Goal: Find specific page/section: Find specific page/section

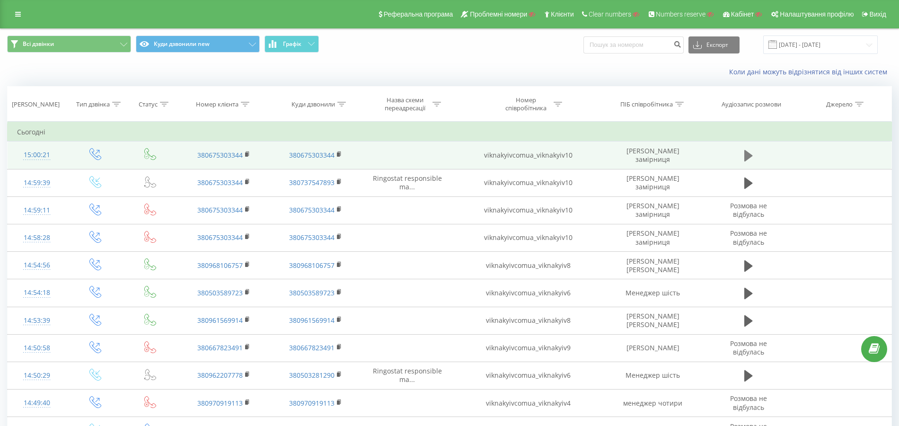
click at [746, 154] on icon at bounding box center [748, 155] width 9 height 11
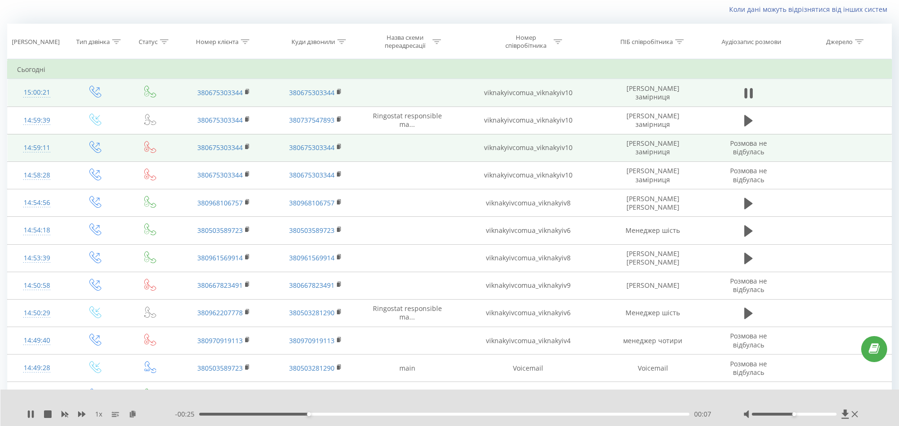
scroll to position [63, 0]
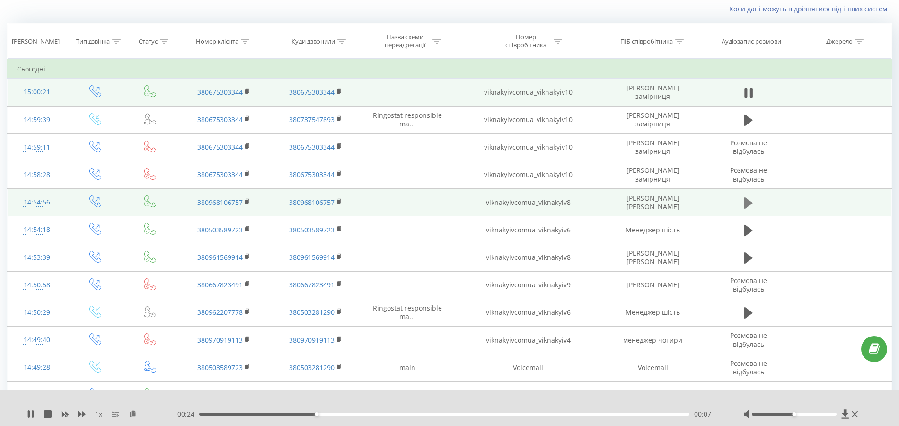
click at [744, 199] on icon at bounding box center [748, 202] width 9 height 11
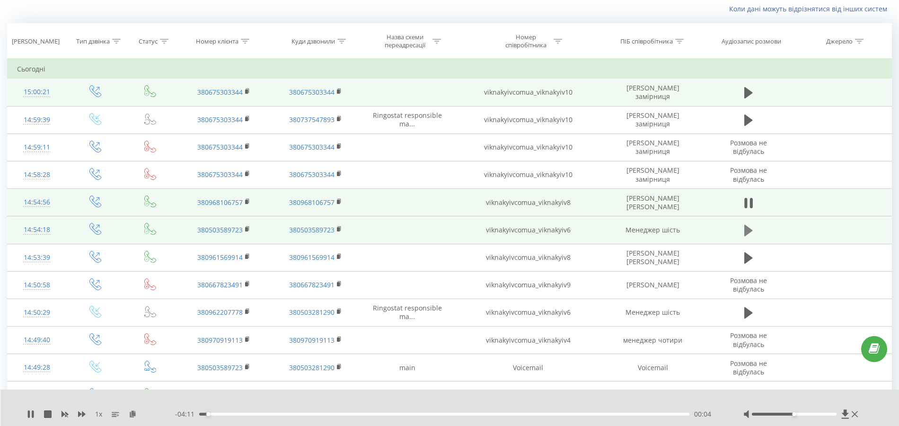
click at [751, 228] on icon at bounding box center [748, 230] width 9 height 11
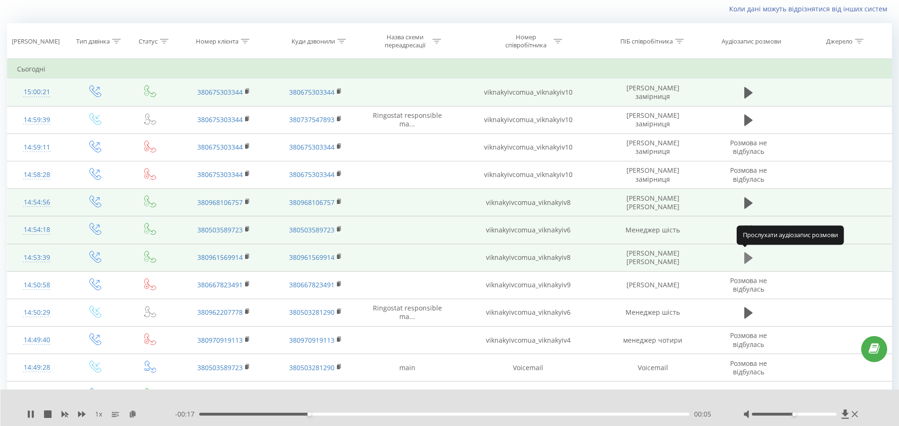
click at [746, 256] on icon at bounding box center [748, 257] width 9 height 11
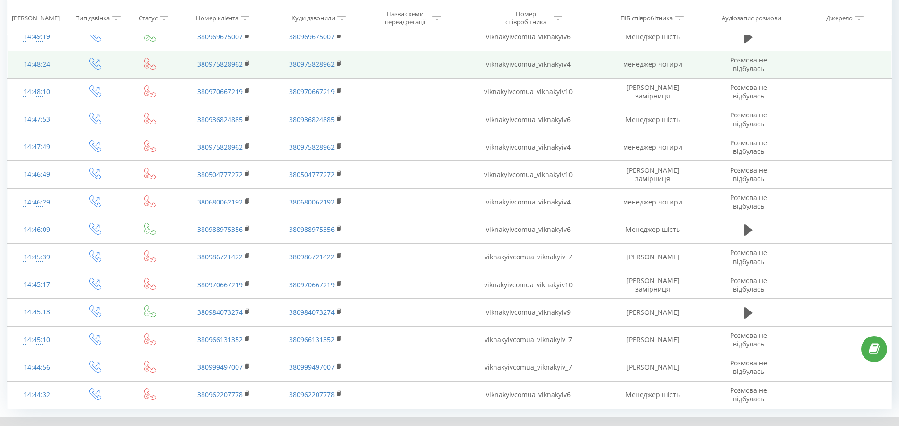
scroll to position [435, 0]
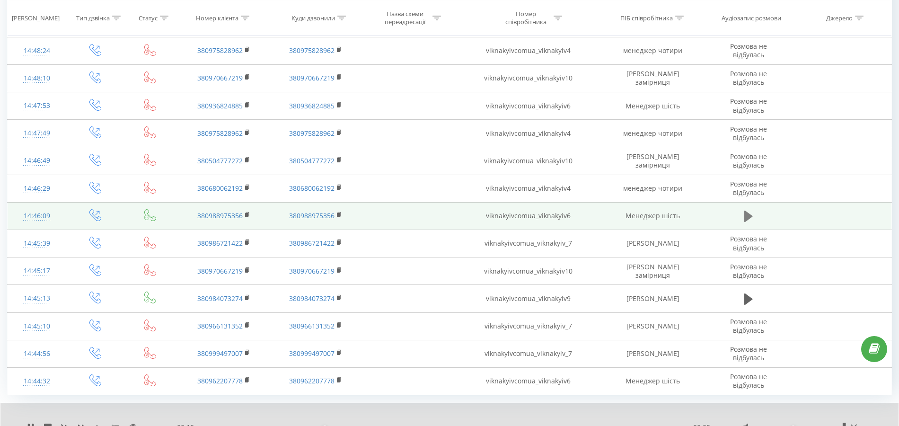
click at [745, 213] on icon at bounding box center [748, 215] width 9 height 11
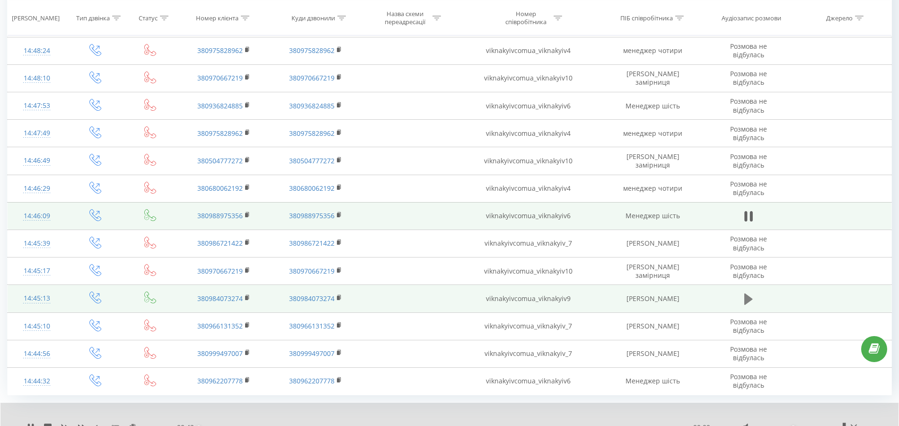
click at [747, 298] on icon at bounding box center [748, 298] width 9 height 13
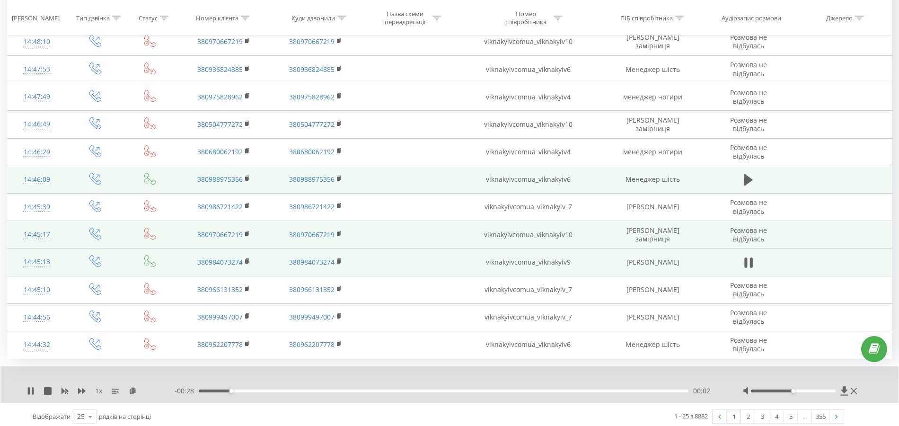
scroll to position [471, 0]
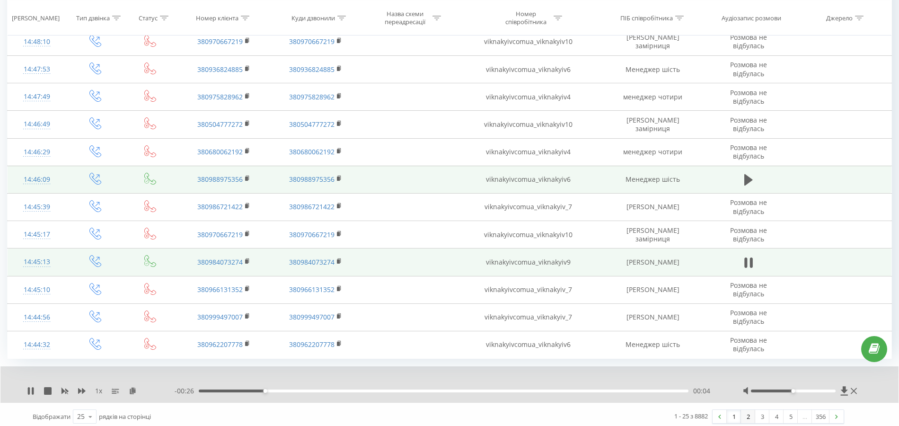
click at [748, 414] on link "2" at bounding box center [748, 416] width 14 height 13
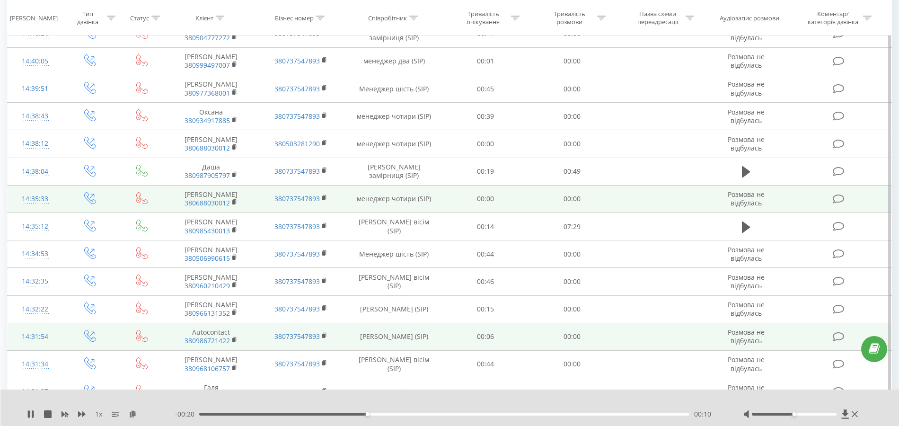
scroll to position [315, 0]
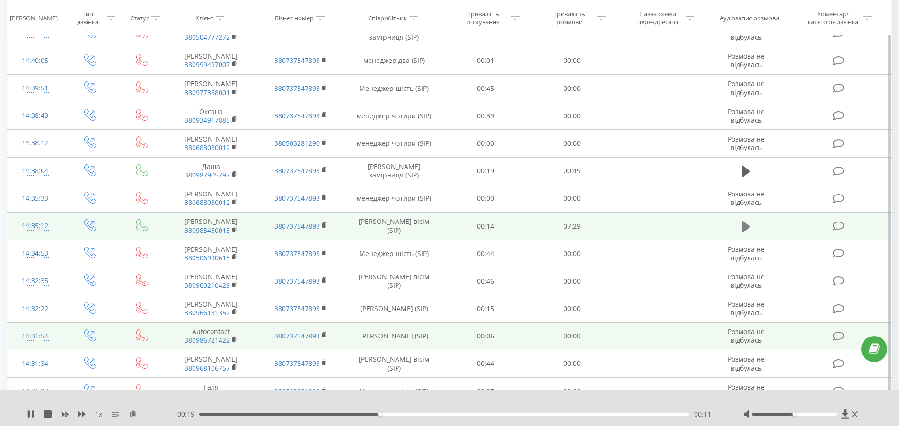
click at [741, 220] on button at bounding box center [746, 226] width 14 height 14
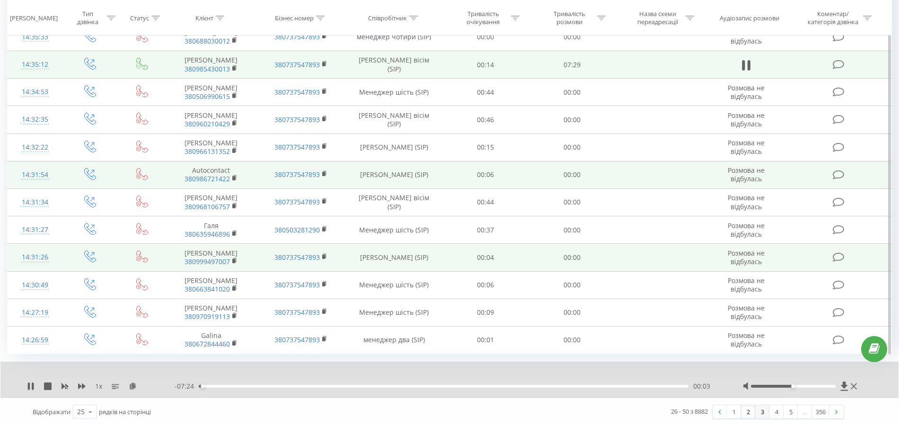
click at [758, 409] on link "3" at bounding box center [762, 411] width 14 height 13
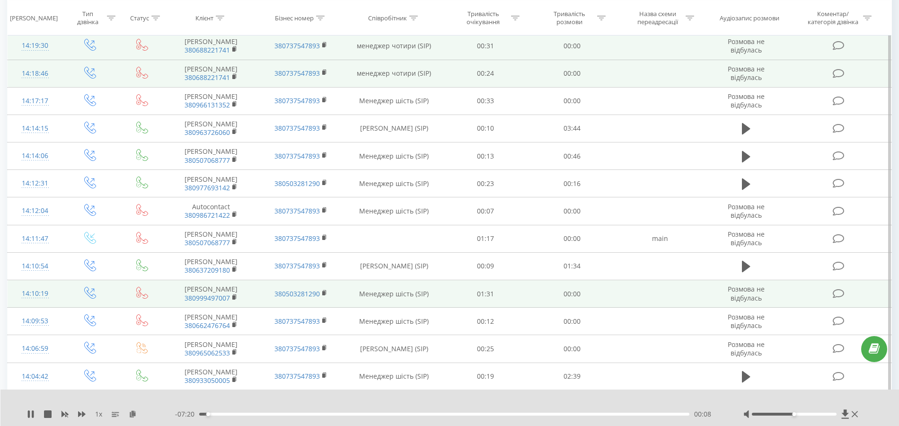
scroll to position [252, 0]
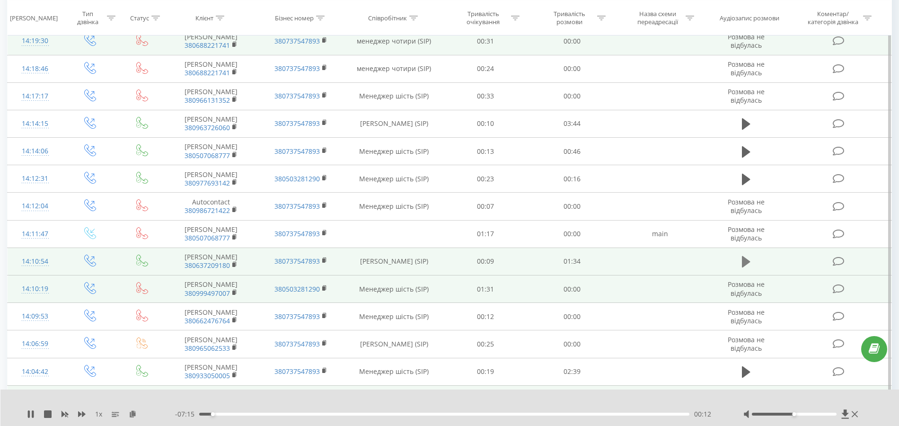
click at [744, 267] on icon at bounding box center [746, 261] width 9 height 11
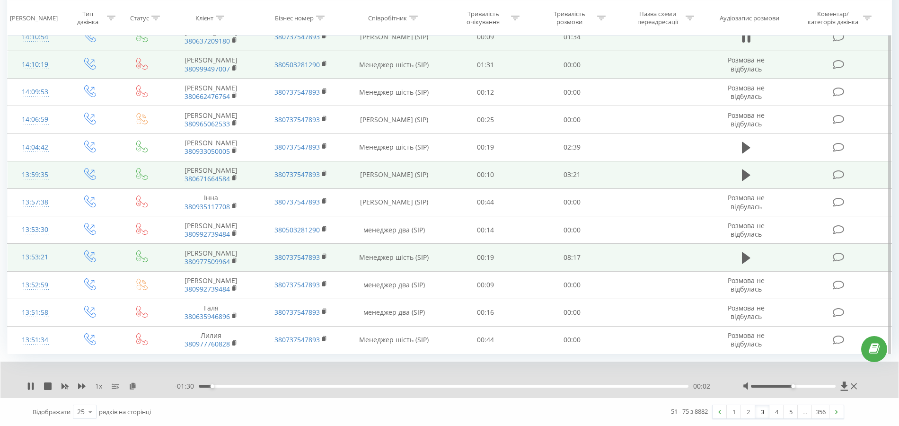
scroll to position [479, 0]
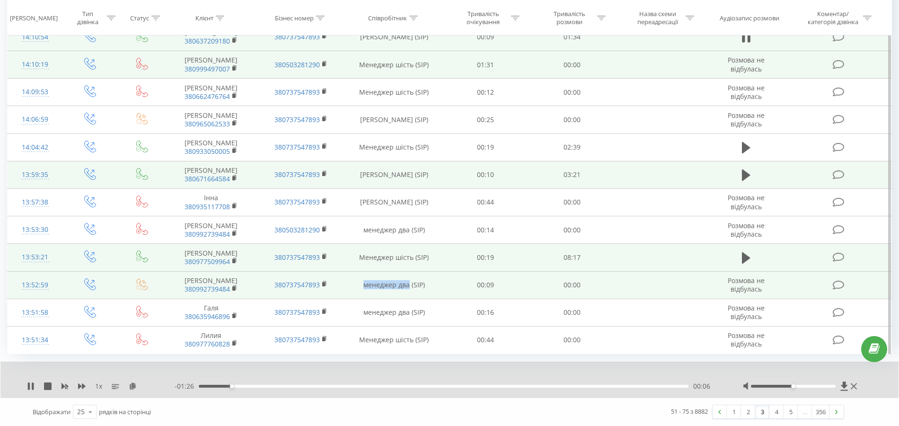
drag, startPoint x: 408, startPoint y: 287, endPoint x: 363, endPoint y: 289, distance: 45.0
click at [363, 289] on td "менеджер два (SIP)" at bounding box center [394, 284] width 96 height 27
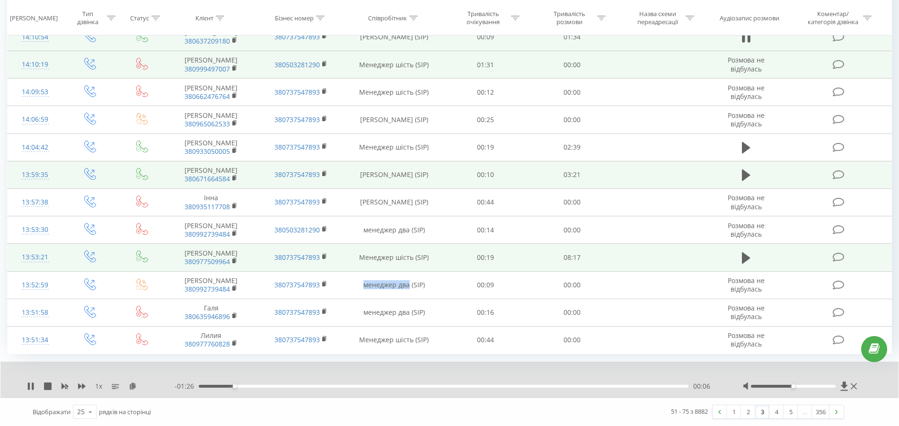
copy td "менеджер два"
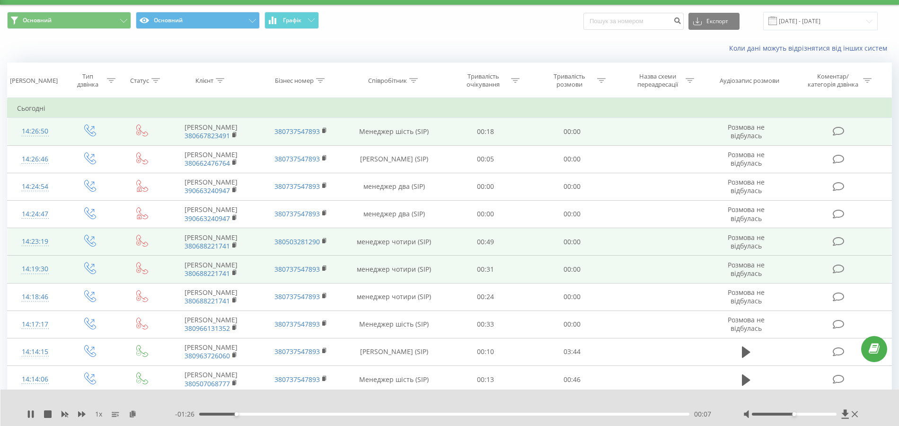
scroll to position [0, 0]
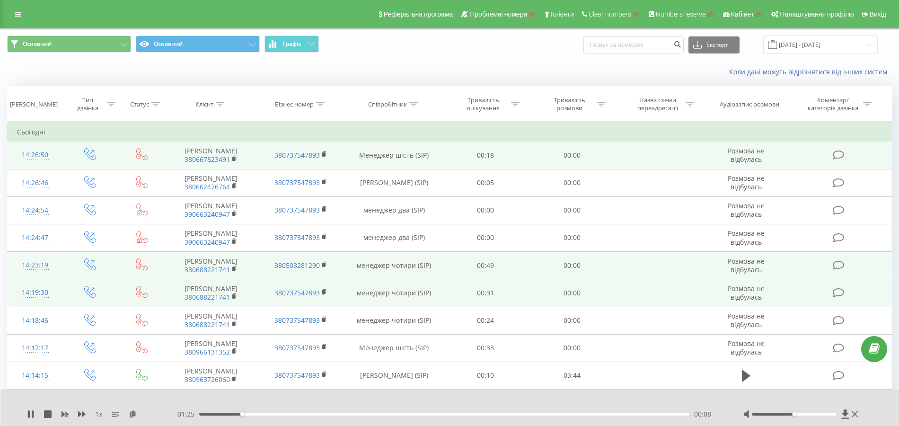
click at [415, 105] on icon at bounding box center [413, 104] width 9 height 5
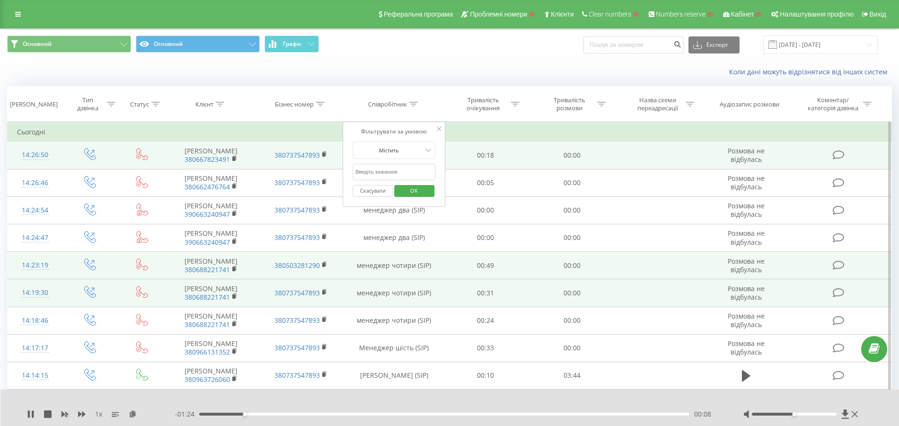
click at [398, 169] on input "text" at bounding box center [393, 172] width 83 height 17
paste input "менеджер два"
type input "менеджер два"
click at [407, 187] on span "OK" at bounding box center [414, 190] width 26 height 15
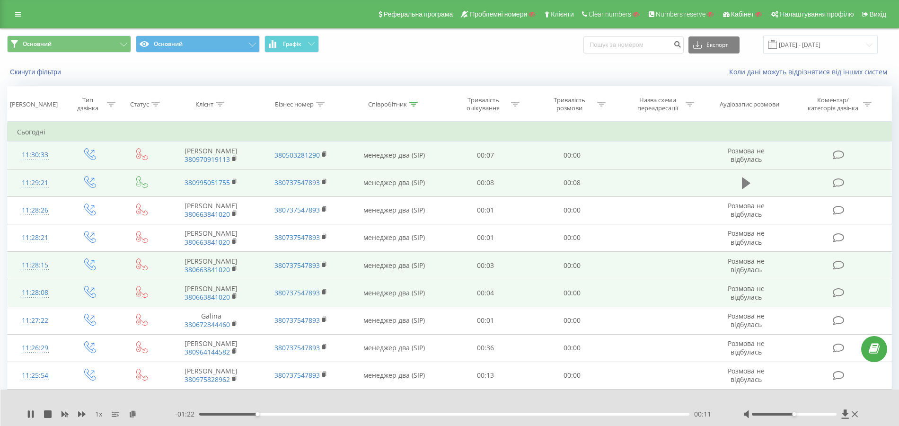
click at [745, 178] on icon at bounding box center [746, 182] width 9 height 11
click at [49, 415] on icon at bounding box center [48, 414] width 8 height 8
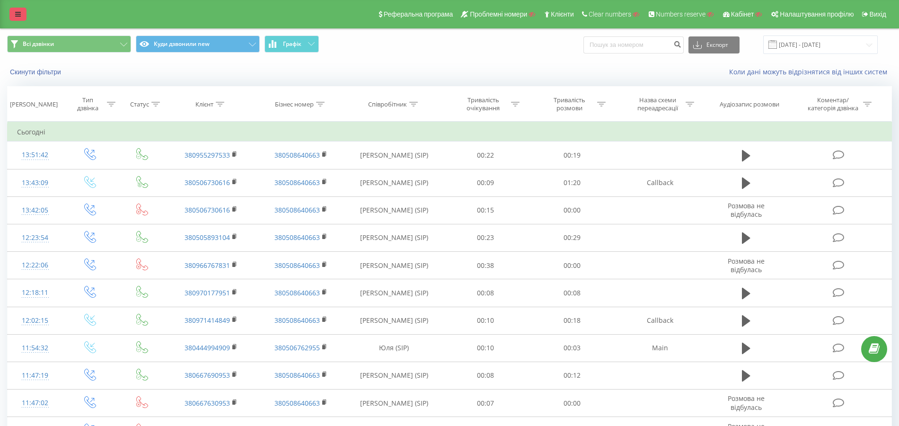
click at [23, 16] on link at bounding box center [17, 14] width 17 height 13
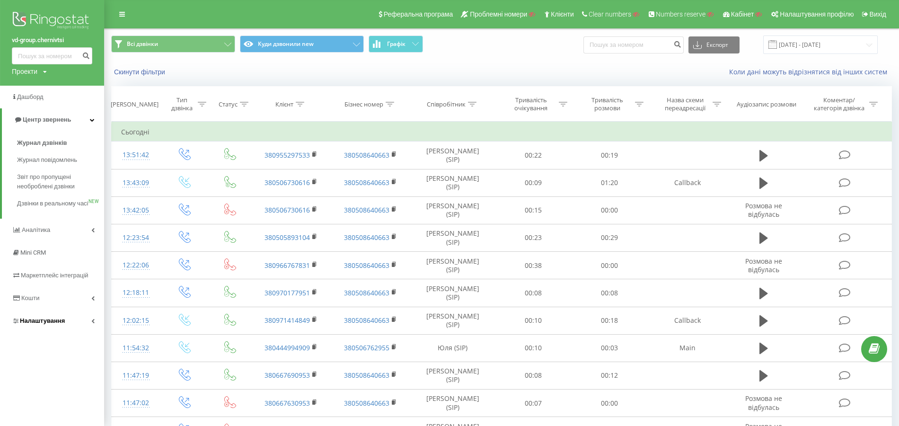
click at [53, 324] on link "Налаштування" at bounding box center [52, 320] width 104 height 23
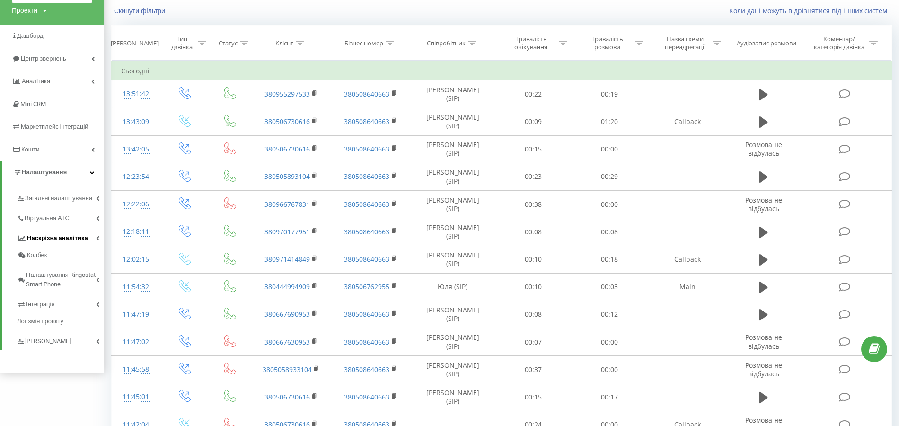
scroll to position [63, 0]
click at [64, 219] on span "Віртуальна АТС" at bounding box center [49, 215] width 48 height 9
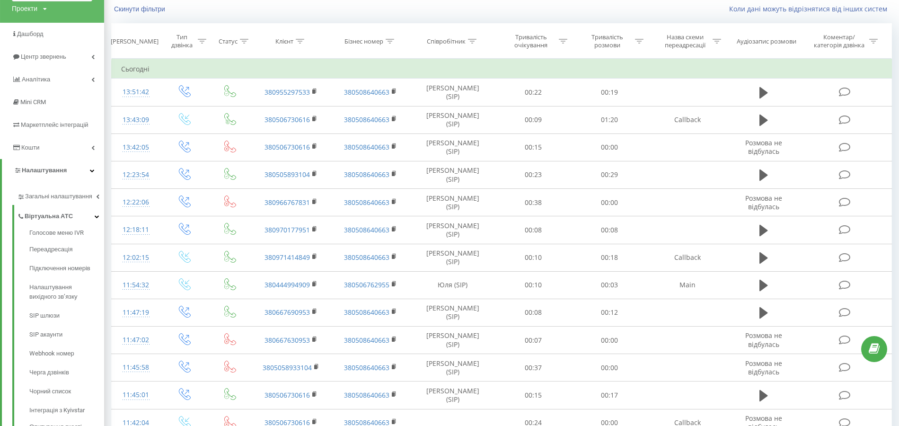
drag, startPoint x: 53, startPoint y: 334, endPoint x: 109, endPoint y: 314, distance: 59.6
click at [53, 334] on span "SIP акаунти" at bounding box center [45, 334] width 33 height 9
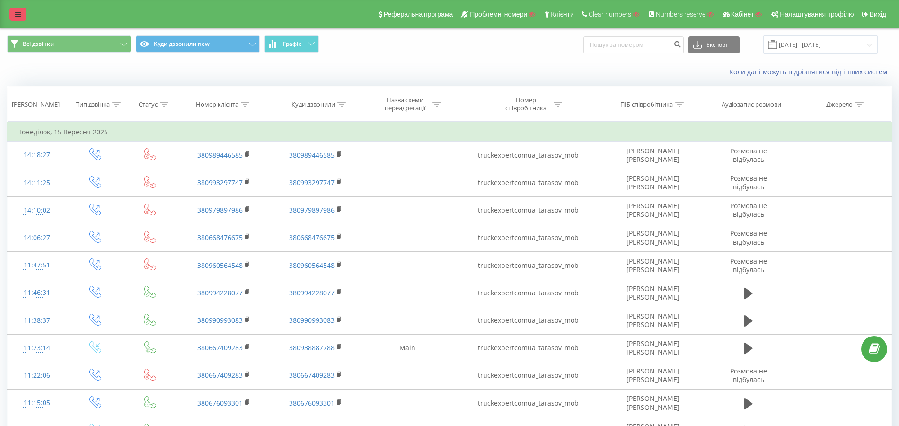
click at [20, 16] on icon at bounding box center [18, 14] width 6 height 7
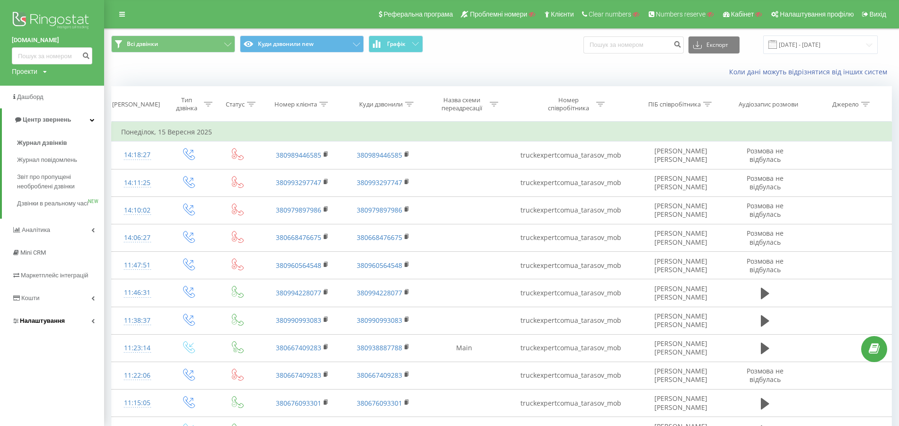
click at [49, 324] on link "Налаштування" at bounding box center [52, 320] width 104 height 23
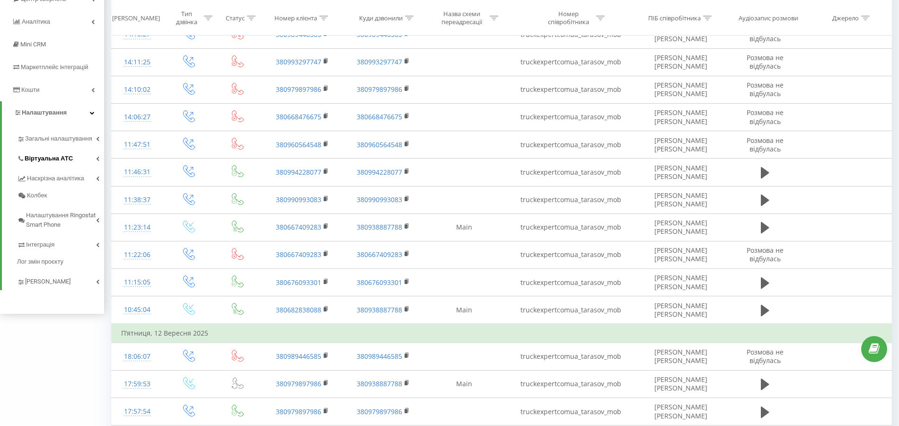
scroll to position [126, 0]
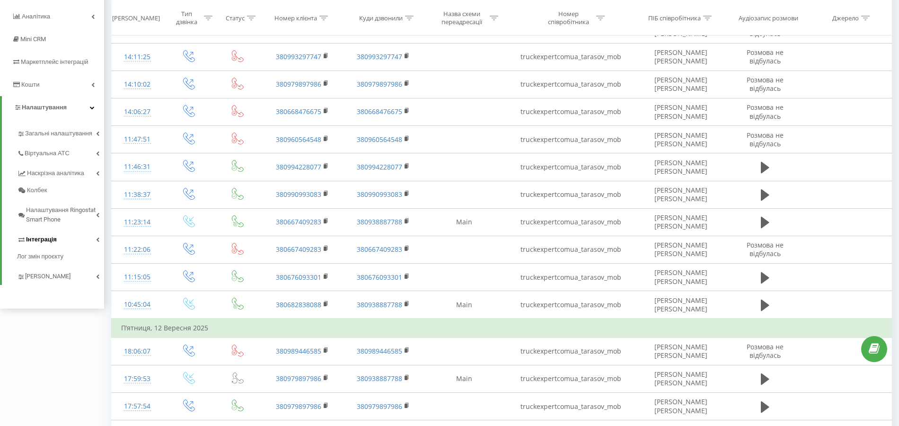
click at [57, 239] on link "Інтеграція" at bounding box center [60, 238] width 87 height 20
click at [55, 256] on span "Webhooks 2.0" at bounding box center [48, 255] width 38 height 9
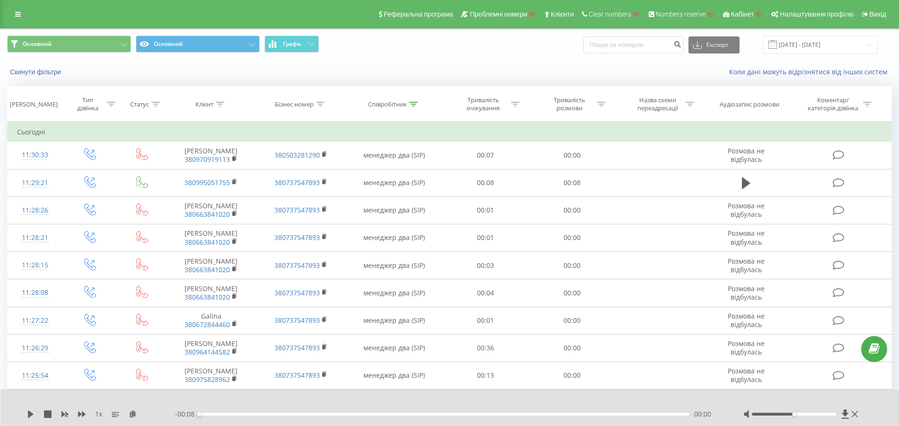
click at [27, 22] on div "Реферальна програма Проблемні номери Клієнти Clear numbers Numbers reserve Кабі…" at bounding box center [449, 14] width 899 height 28
click at [20, 14] on icon at bounding box center [18, 14] width 6 height 7
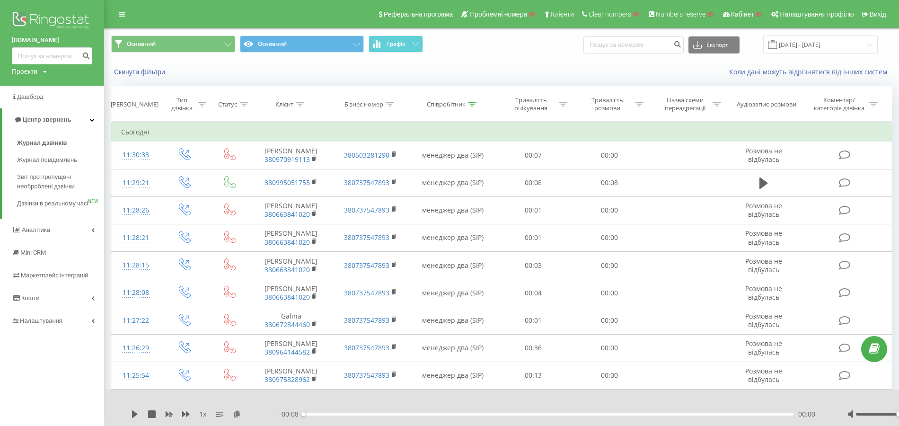
click at [29, 75] on div "Проекти" at bounding box center [25, 71] width 26 height 9
click at [38, 89] on input "text" at bounding box center [38, 86] width 47 height 14
paste input "[DOMAIN_NAME]"
type input "[DOMAIN_NAME]"
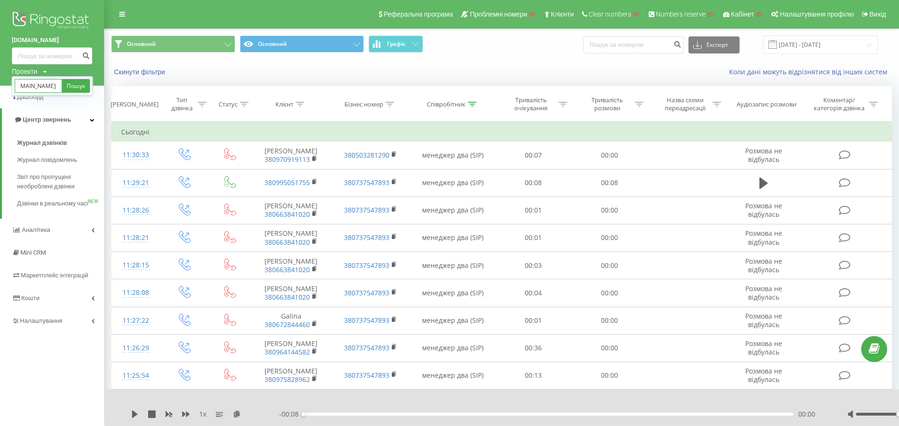
scroll to position [0, 0]
